Goal: Task Accomplishment & Management: Manage account settings

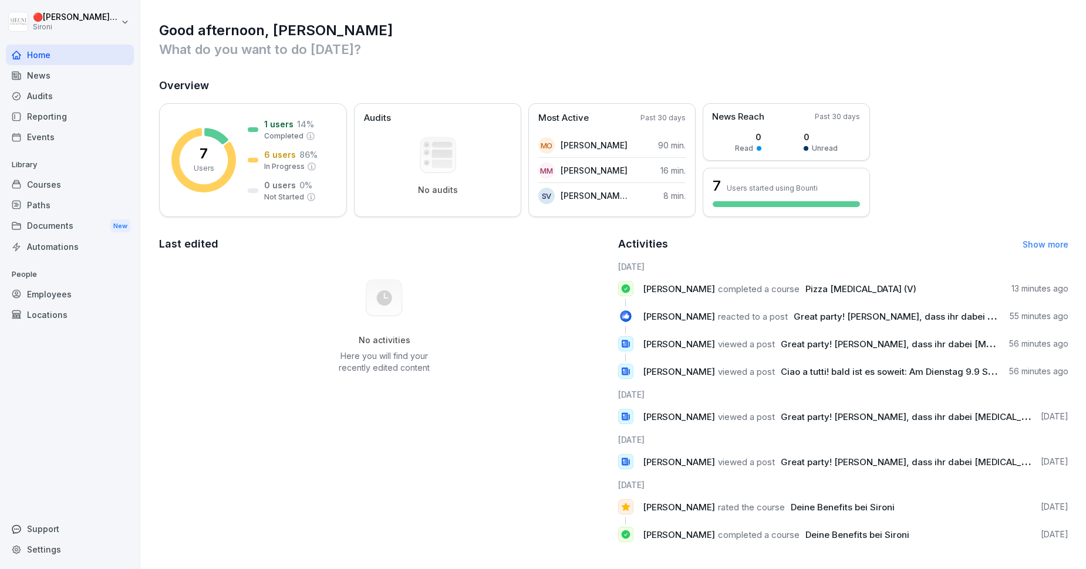
click at [48, 184] on div "Courses" at bounding box center [70, 184] width 128 height 21
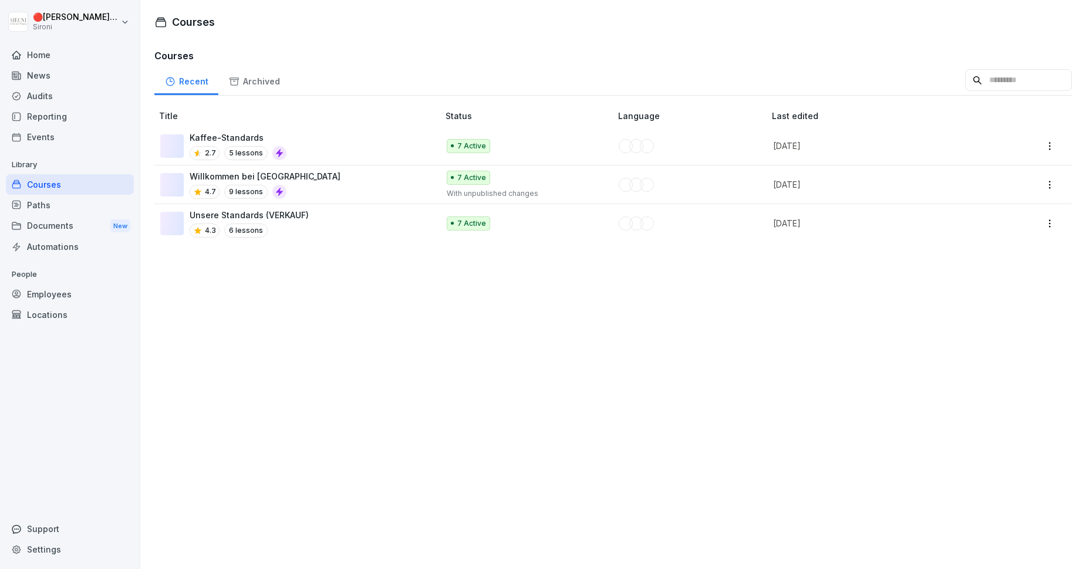
click at [1049, 146] on html "🔴 [PERSON_NAME] [PERSON_NAME] Sironi Home News Audits Reporting Events Library …" at bounding box center [543, 284] width 1086 height 569
click at [982, 170] on div "Edit" at bounding box center [1000, 169] width 113 height 22
click at [1052, 143] on html "🔴 [PERSON_NAME] [PERSON_NAME] Sironi Home News Audits Reporting Events Library …" at bounding box center [543, 284] width 1086 height 569
click at [986, 167] on div "Edit" at bounding box center [1000, 169] width 113 height 22
click at [1057, 138] on div at bounding box center [1029, 146] width 57 height 16
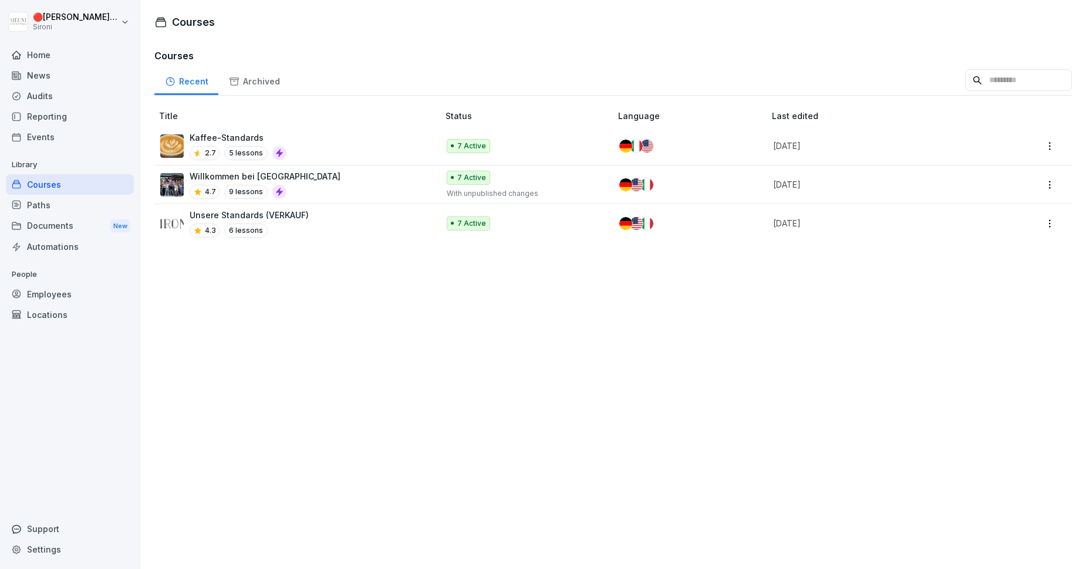
click at [1046, 143] on html "🔴 [PERSON_NAME] [PERSON_NAME] Sironi Home News Audits Reporting Events Library …" at bounding box center [543, 284] width 1086 height 569
click at [1020, 187] on div "Duplicate" at bounding box center [1000, 191] width 113 height 22
click at [366, 153] on div "Kaffee-Standards 2.7 5 lessons" at bounding box center [293, 146] width 267 height 29
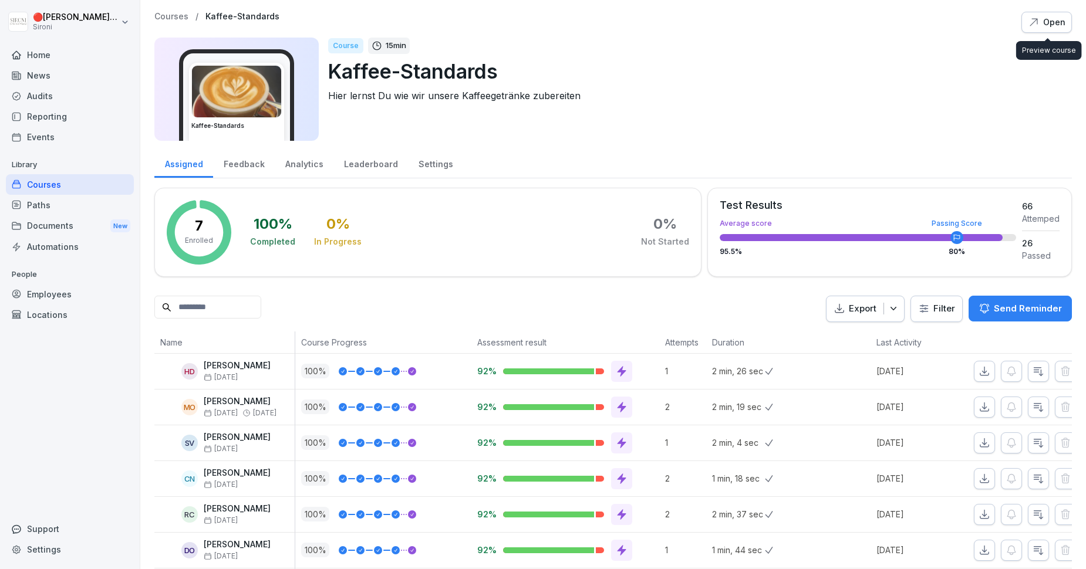
click at [1045, 23] on div "Open" at bounding box center [1047, 22] width 38 height 13
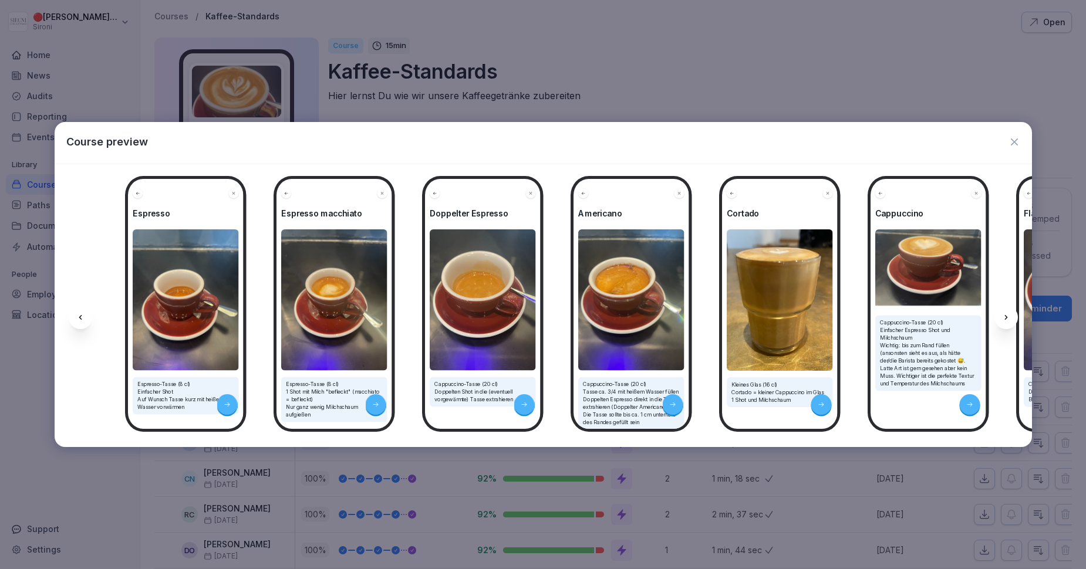
click at [766, 125] on div "Course preview" at bounding box center [544, 143] width 978 height 42
click at [1015, 141] on icon "button" at bounding box center [1015, 142] width 12 height 12
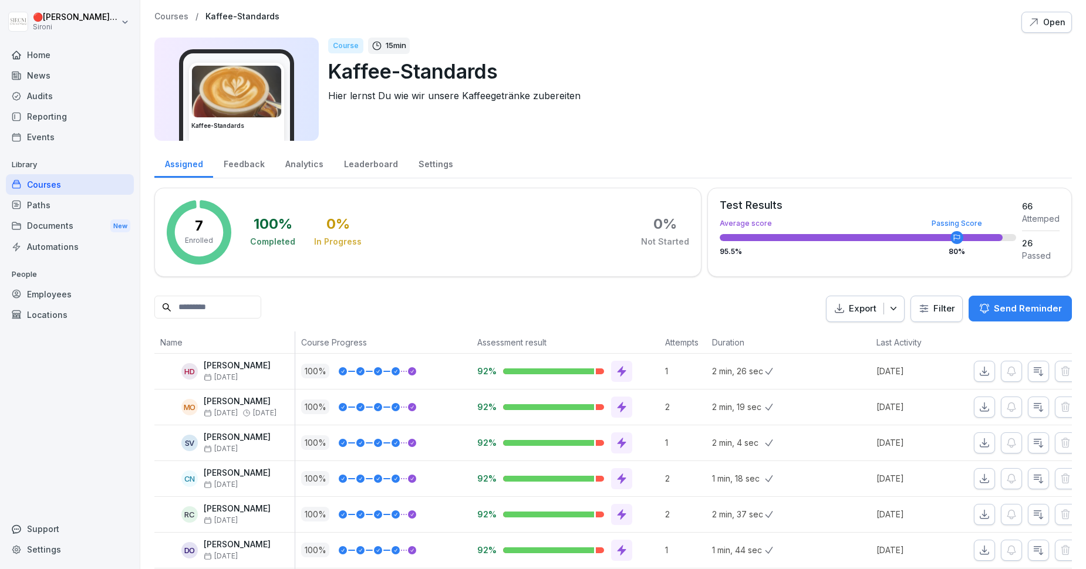
click at [650, 103] on div "Course 15 min Kaffee-Standards Hier lernst Du wie wir unsere Kaffeegetränke zub…" at bounding box center [695, 89] width 734 height 103
